Goal: Use online tool/utility: Utilize a website feature to perform a specific function

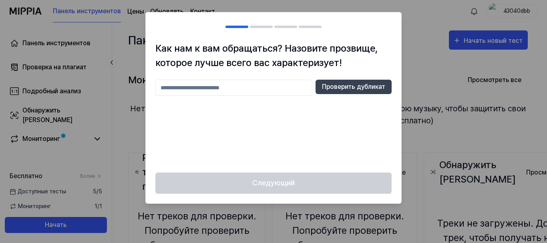
click at [427, 72] on div at bounding box center [273, 121] width 547 height 243
click at [250, 91] on input "text" at bounding box center [233, 88] width 157 height 16
type input "******"
click at [182, 90] on input "******" at bounding box center [233, 88] width 157 height 16
click at [298, 182] on div "Следующий" at bounding box center [274, 188] width 256 height 31
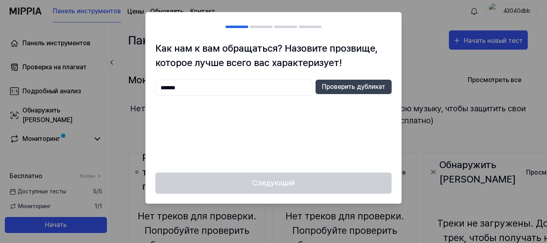
click at [298, 182] on div "Следующий" at bounding box center [274, 188] width 256 height 31
click at [371, 86] on font "Проверить дубликат" at bounding box center [353, 87] width 63 height 8
click at [274, 183] on div "Следующий" at bounding box center [274, 188] width 256 height 31
click at [257, 190] on div "Следующий" at bounding box center [274, 188] width 256 height 31
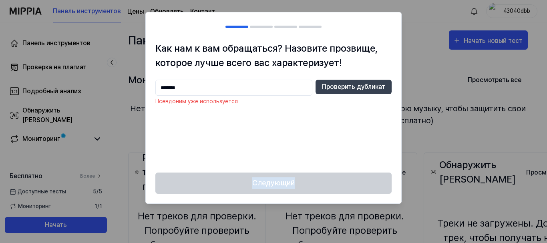
click at [257, 190] on div "Следующий" at bounding box center [274, 188] width 256 height 31
click at [287, 184] on div "Следующий" at bounding box center [274, 188] width 256 height 31
click at [279, 126] on div "******* Проверить дубликат Псевдоним уже используется" at bounding box center [273, 121] width 236 height 83
click at [203, 89] on input "*******" at bounding box center [233, 88] width 157 height 16
type input "**"
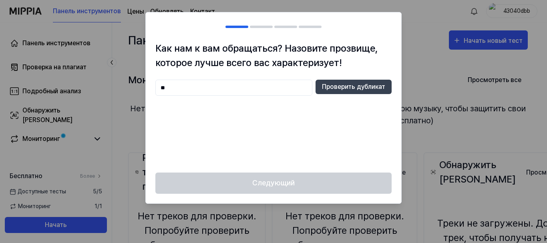
click at [266, 181] on div "Следующий" at bounding box center [274, 188] width 256 height 31
click at [356, 87] on font "Проверить дубликат" at bounding box center [353, 87] width 63 height 8
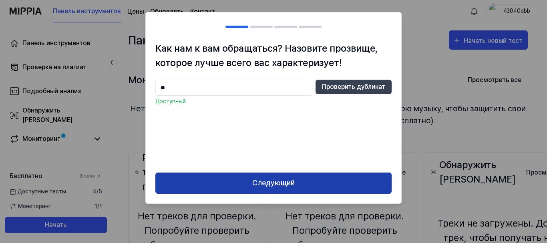
click at [276, 184] on font "Следующий" at bounding box center [273, 183] width 42 height 8
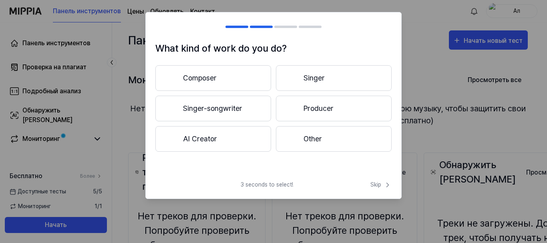
click at [213, 83] on button "Composer" at bounding box center [213, 78] width 116 height 26
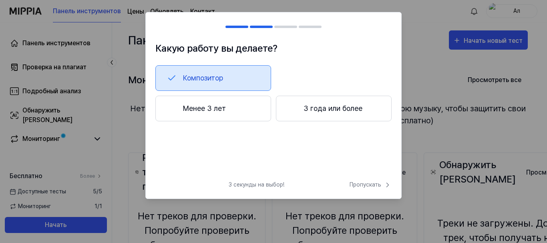
click at [204, 110] on font "Менее 3 лет" at bounding box center [204, 108] width 43 height 8
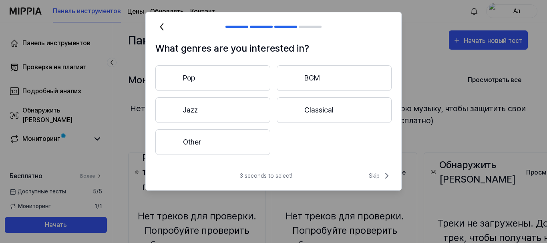
click at [204, 110] on button "Jazz" at bounding box center [212, 110] width 115 height 26
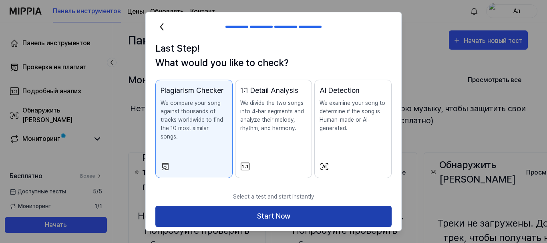
click at [262, 207] on button "Start Now" at bounding box center [273, 216] width 236 height 21
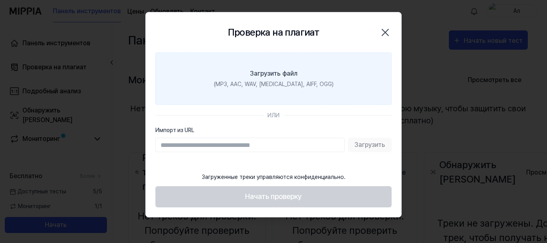
click at [268, 73] on font "Загрузить файл" at bounding box center [274, 74] width 48 height 8
click at [0, 0] on input "Загрузить файл (MP3, AAC, WAV, [MEDICAL_DATA], AIFF, OGG)" at bounding box center [0, 0] width 0 height 0
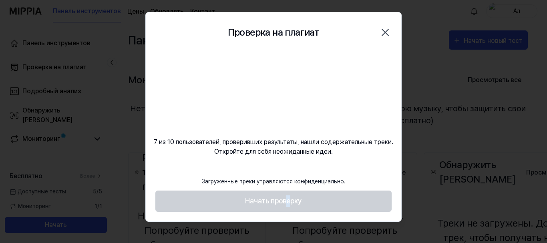
click at [288, 202] on footer "Загруженные треки управляются конфиденциально. Начать проверку" at bounding box center [273, 192] width 236 height 39
click at [250, 203] on footer "Загруженные треки управляются конфиденциально. Начать проверку" at bounding box center [273, 192] width 236 height 39
click at [208, 143] on font "7 из 10 пользователей, проверивших результаты, нашли содержательные треки. Откр…" at bounding box center [274, 146] width 240 height 17
click at [171, 201] on footer "Загруженные треки управляются конфиденциально. Начать проверку" at bounding box center [273, 192] width 236 height 39
click at [258, 199] on footer "Загруженные треки управляются конфиденциально. Начать проверку" at bounding box center [273, 192] width 236 height 39
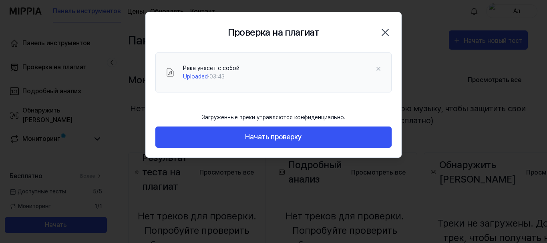
click at [171, 28] on div "Проверка на плагиат Закрывать" at bounding box center [273, 32] width 236 height 21
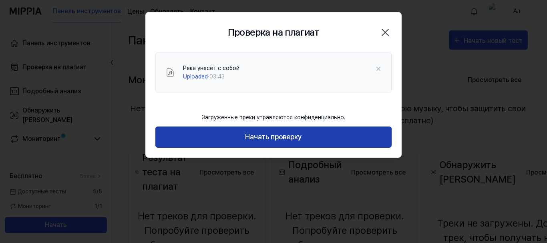
click at [272, 143] on font "Начать проверку" at bounding box center [273, 137] width 57 height 12
